Goal: Task Accomplishment & Management: Manage account settings

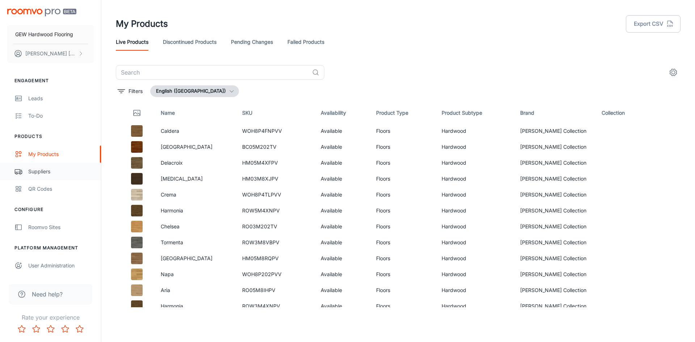
click at [31, 172] on div "Suppliers" at bounding box center [60, 172] width 65 height 8
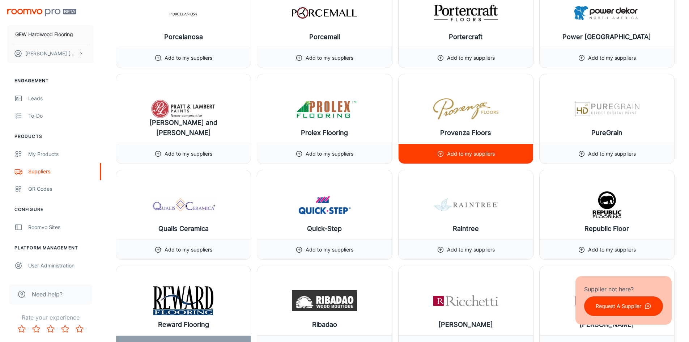
scroll to position [7018, 0]
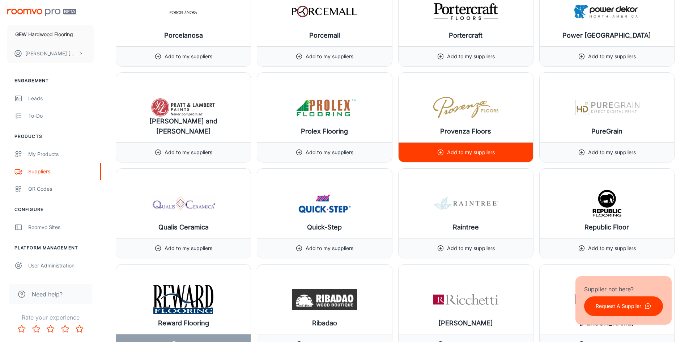
click at [460, 158] on div "Add to my suppliers" at bounding box center [466, 153] width 58 height 20
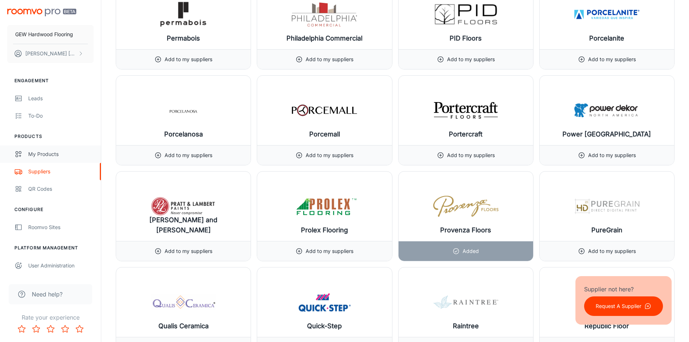
click at [38, 156] on div "My Products" at bounding box center [60, 154] width 65 height 8
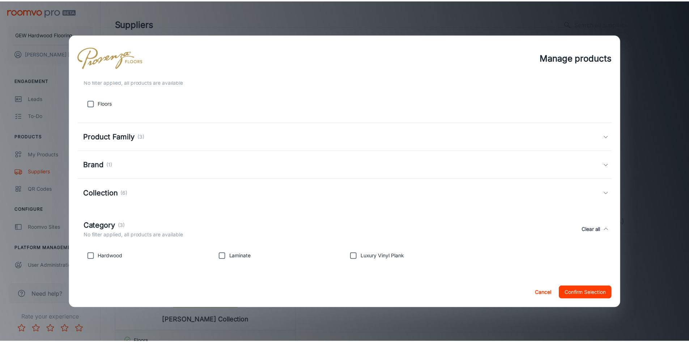
scroll to position [47, 0]
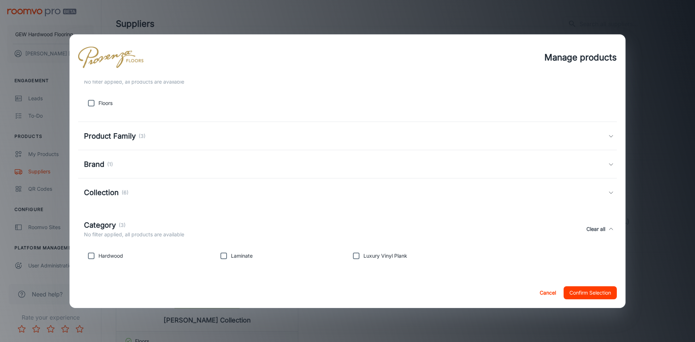
click at [222, 253] on input "checkbox" at bounding box center [223, 256] width 14 height 14
checkbox input "true"
click at [591, 291] on button "Confirm Selection" at bounding box center [589, 292] width 53 height 13
